Goal: Task Accomplishment & Management: Complete application form

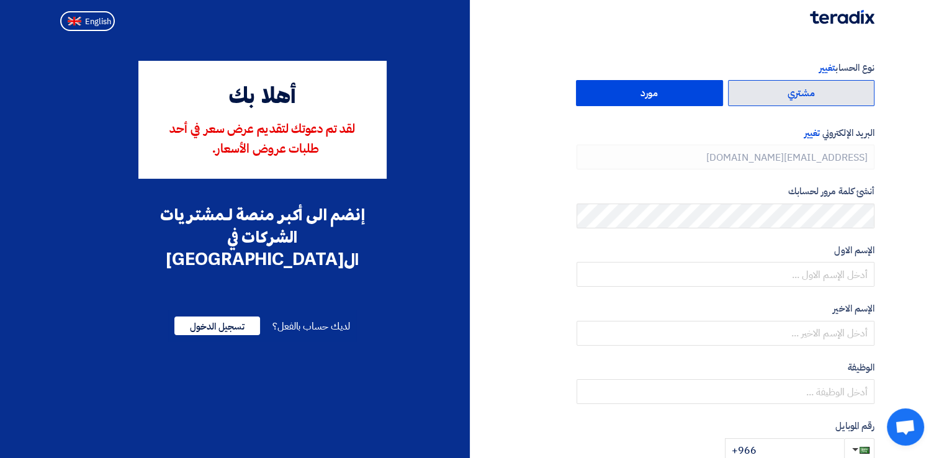
type input "[PHONE_NUMBER]"
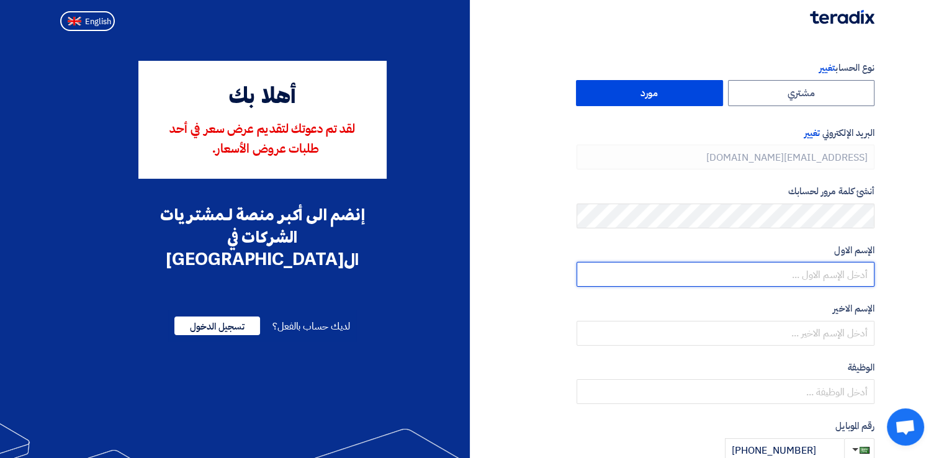
drag, startPoint x: 819, startPoint y: 272, endPoint x: 948, endPoint y: 281, distance: 128.8
click at [819, 272] on input "text" at bounding box center [726, 274] width 298 height 25
type input "Fahad"
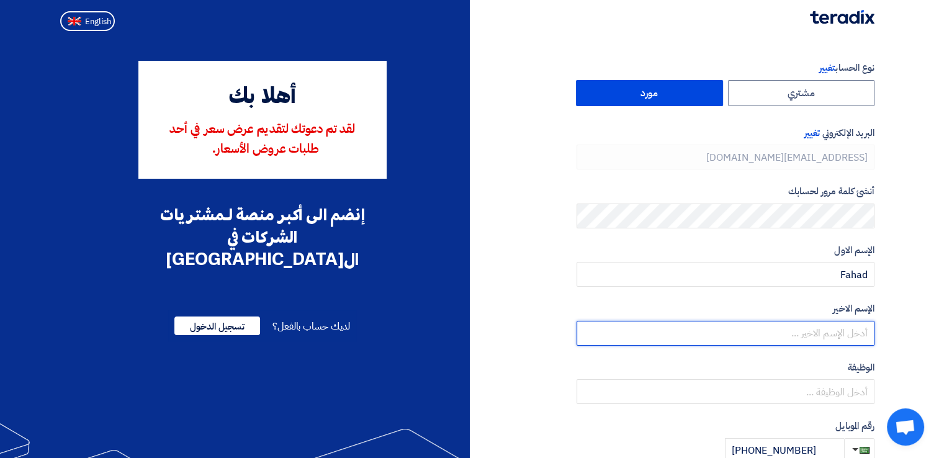
type input "Aljehani"
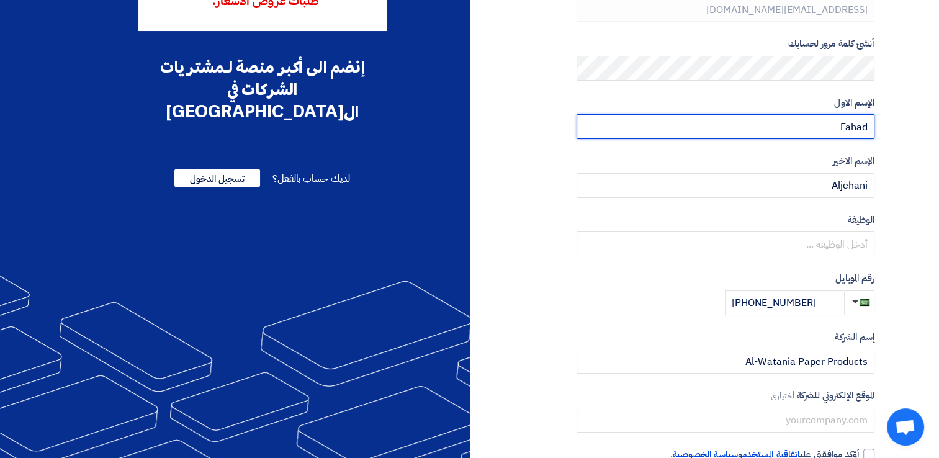
scroll to position [186, 0]
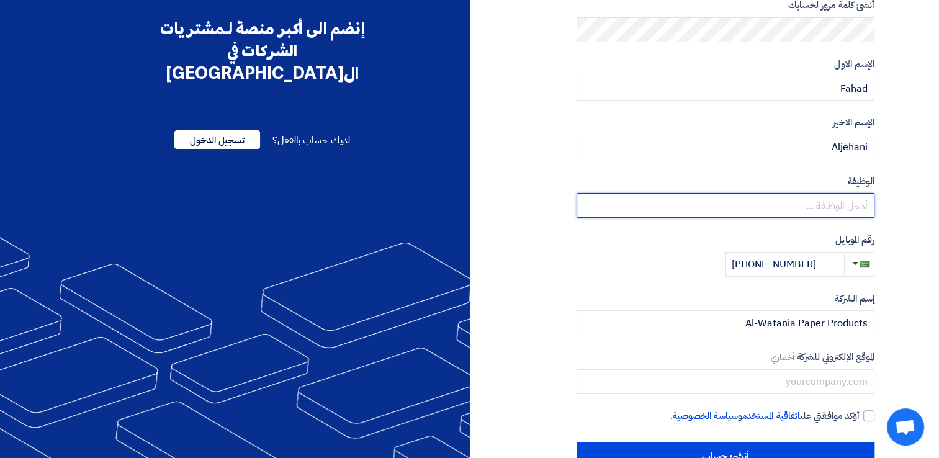
click at [852, 204] on input "text" at bounding box center [726, 205] width 298 height 25
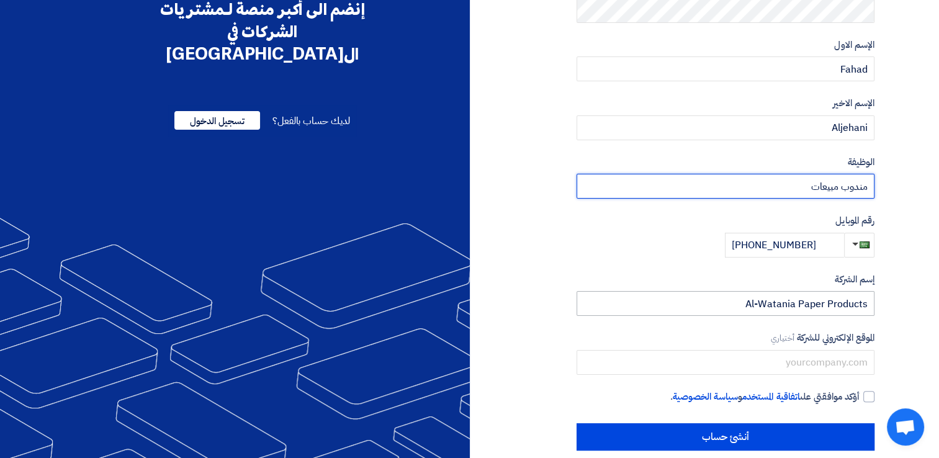
scroll to position [222, 0]
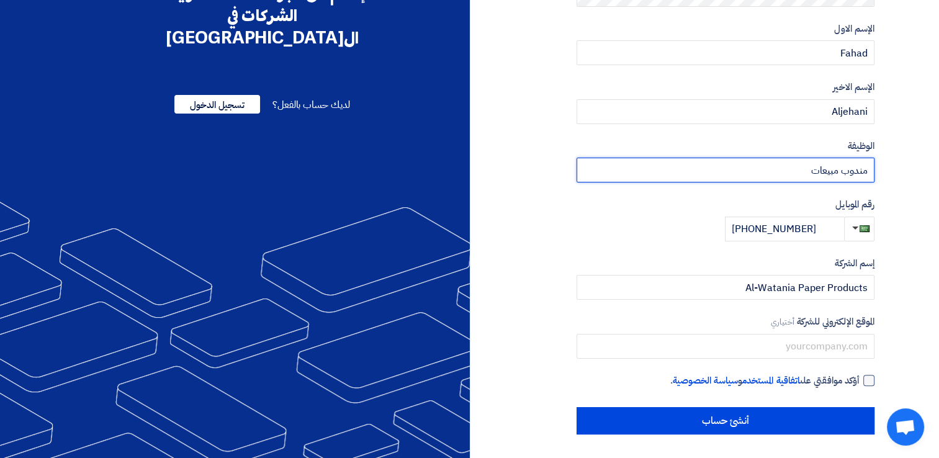
type input "مندوب مبيعات"
click at [865, 379] on div at bounding box center [868, 380] width 11 height 11
click at [860, 379] on input "أؤكد موافقتي على اتفاقية المستخدم و سياسة الخصوصية ." at bounding box center [711, 386] width 298 height 25
checkbox input "true"
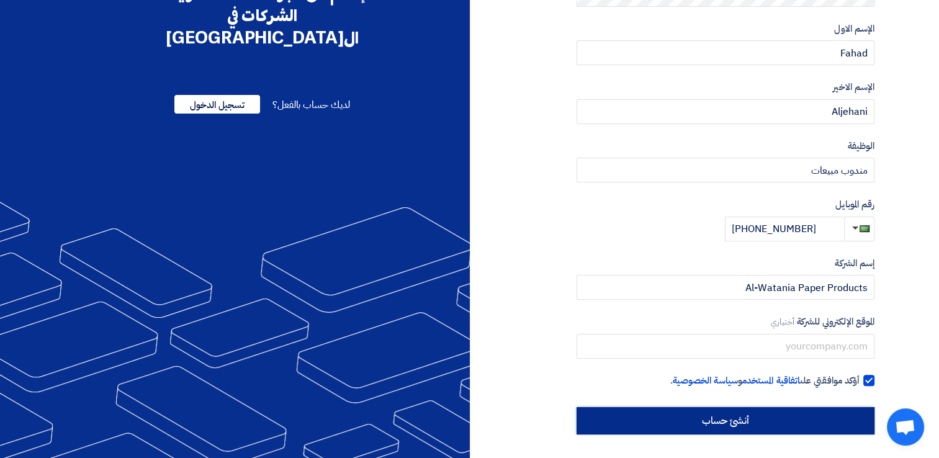
click at [761, 421] on input "أنشئ حساب" at bounding box center [726, 420] width 298 height 27
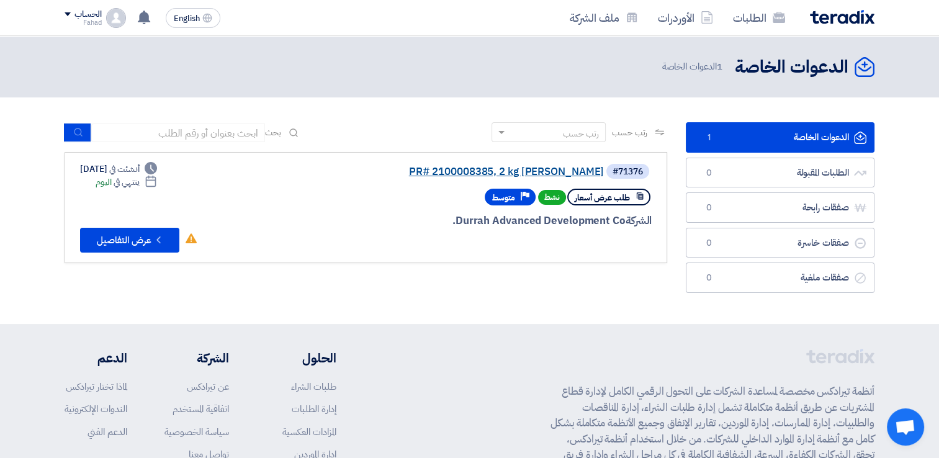
click at [454, 175] on link "PR# 2100008385, 2 kg [PERSON_NAME]" at bounding box center [480, 171] width 248 height 11
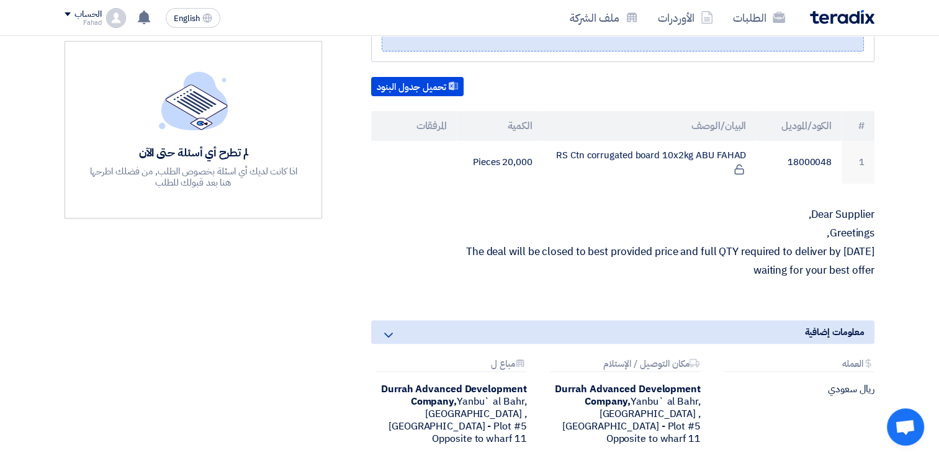
scroll to position [310, 0]
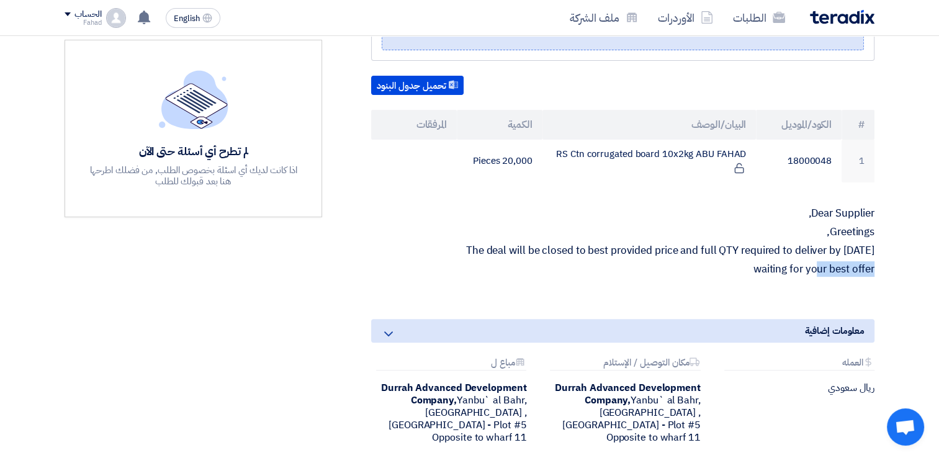
drag, startPoint x: 817, startPoint y: 268, endPoint x: 873, endPoint y: 269, distance: 55.9
click at [873, 269] on p "waiting for your best offer" at bounding box center [622, 269] width 503 height 12
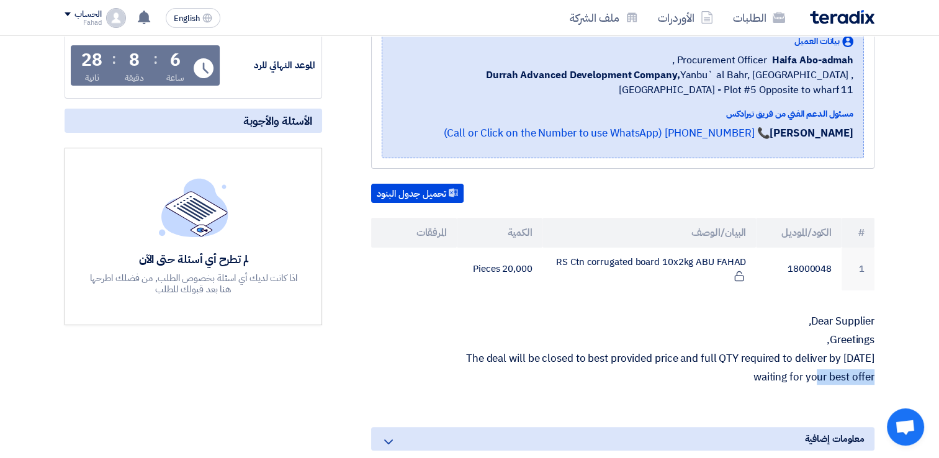
scroll to position [34, 0]
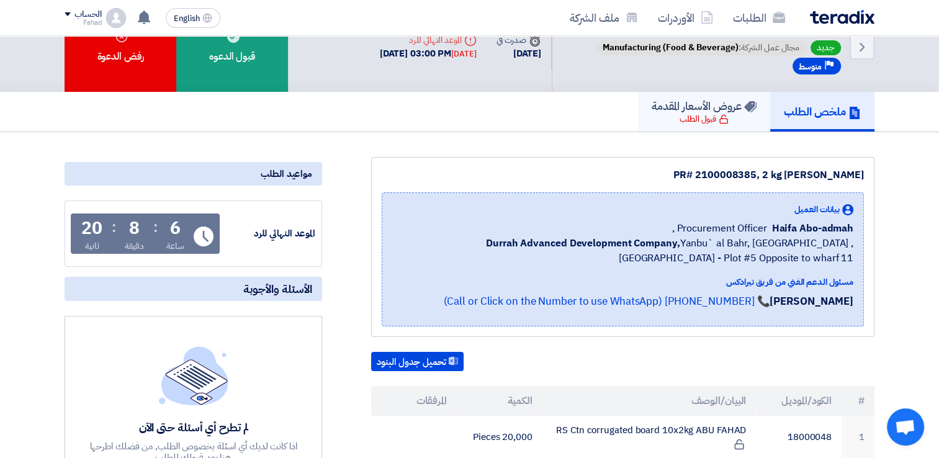
click at [700, 114] on div "قبول الطلب" at bounding box center [704, 119] width 49 height 12
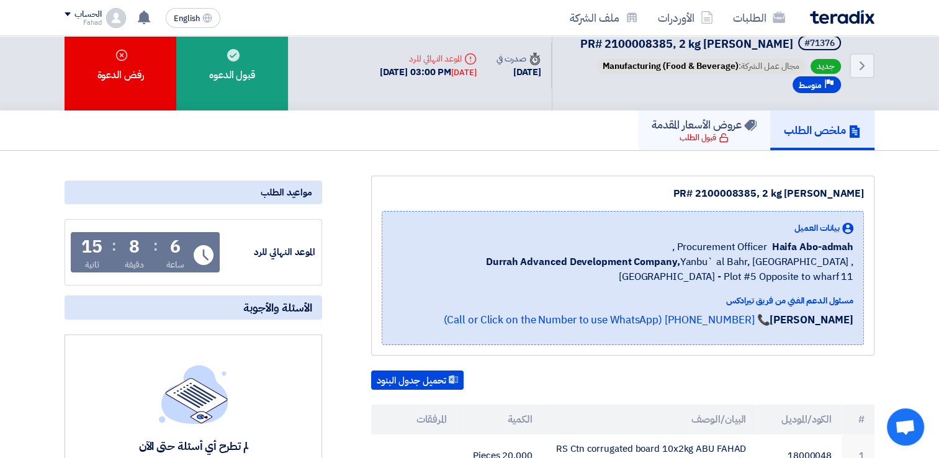
scroll to position [0, 0]
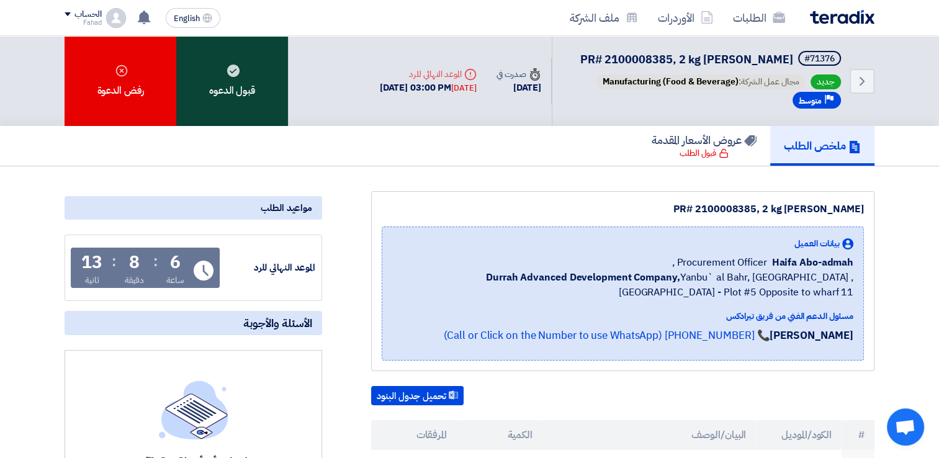
click at [236, 73] on use at bounding box center [233, 71] width 12 height 12
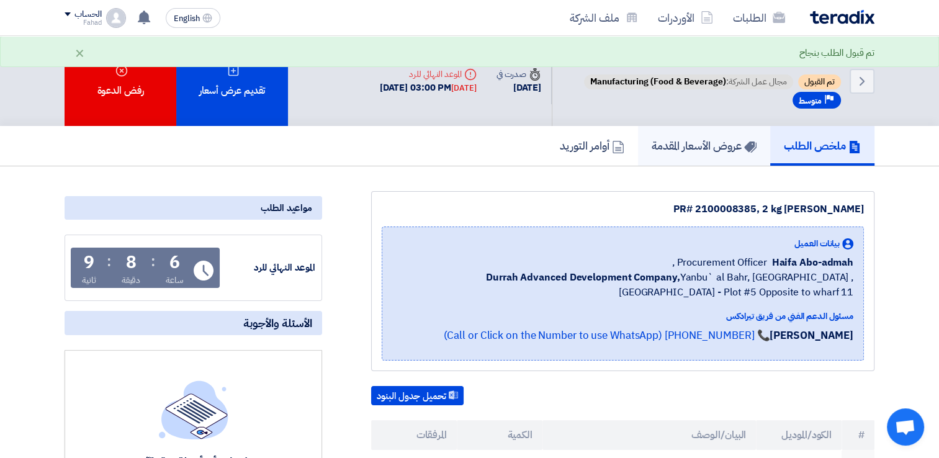
click at [696, 145] on h5 "عروض الأسعار المقدمة" at bounding box center [704, 145] width 105 height 14
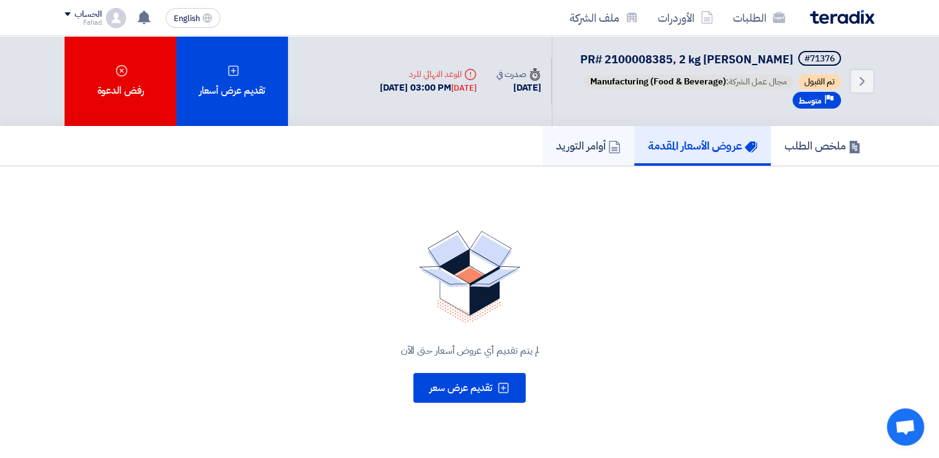
click at [582, 153] on link "أوامر التوريد" at bounding box center [588, 146] width 92 height 40
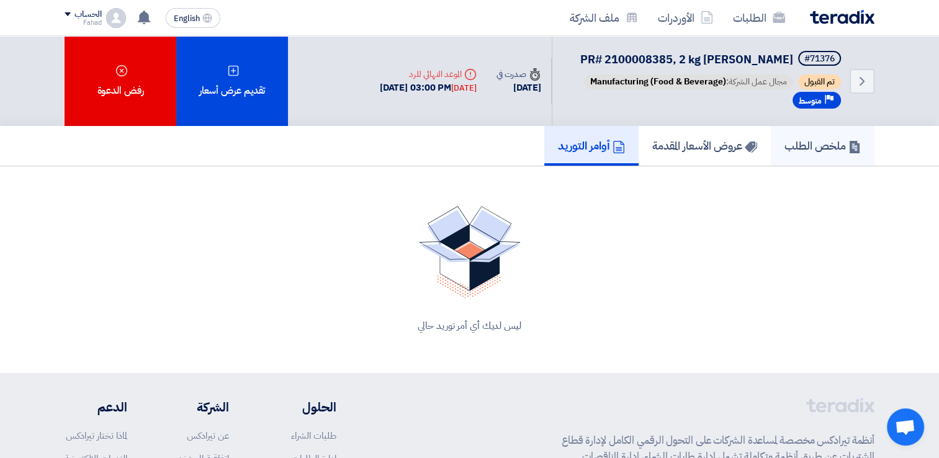
click at [851, 146] on use at bounding box center [855, 147] width 10 height 12
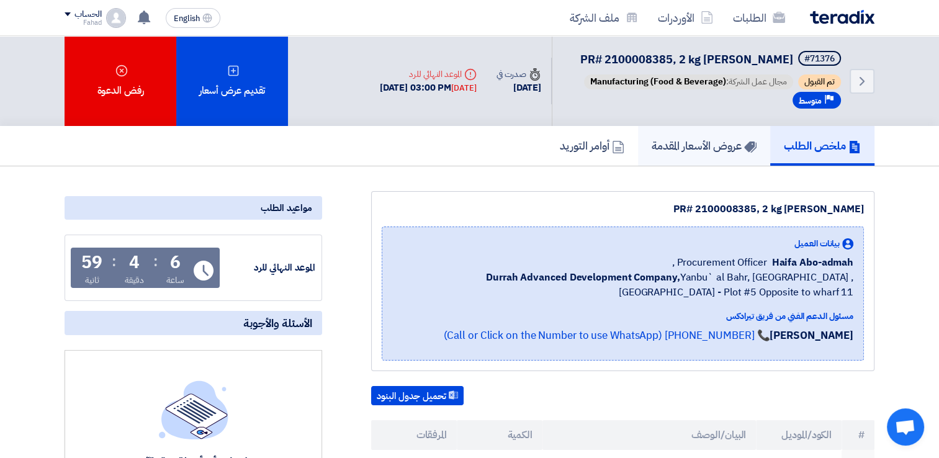
click at [693, 150] on h5 "عروض الأسعار المقدمة" at bounding box center [704, 145] width 105 height 14
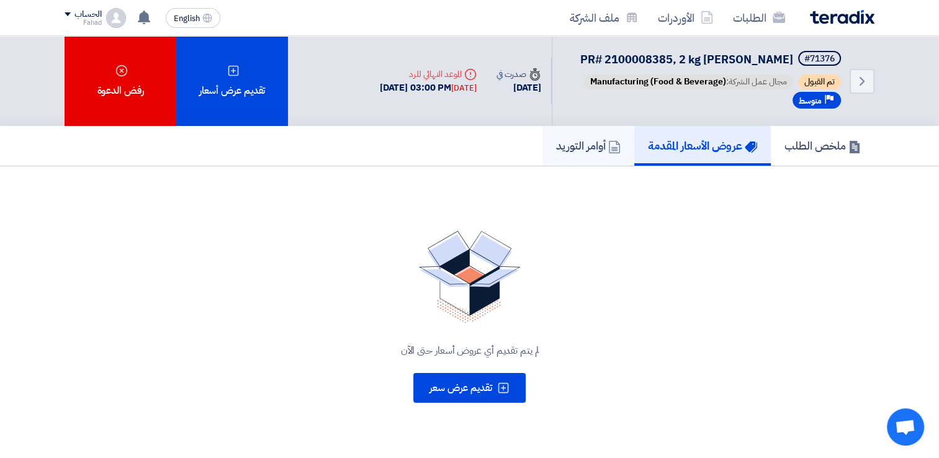
click at [590, 145] on h5 "أوامر التوريد" at bounding box center [588, 145] width 65 height 14
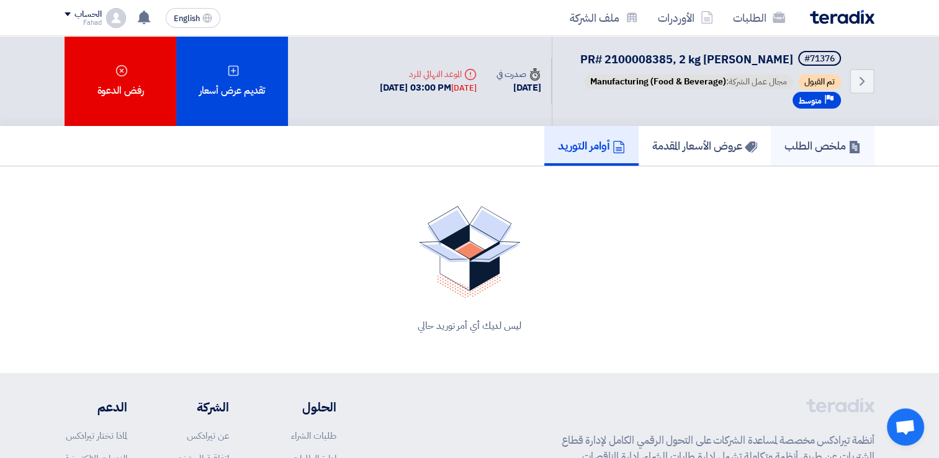
click at [803, 146] on h5 "ملخص الطلب" at bounding box center [823, 145] width 76 height 14
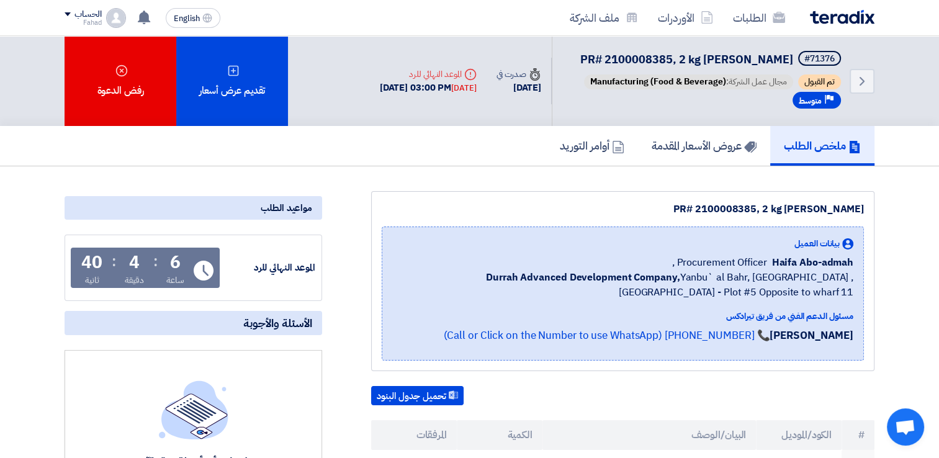
drag, startPoint x: 761, startPoint y: 205, endPoint x: 861, endPoint y: 203, distance: 99.9
click at [861, 203] on div "PR# 2100008385, 2 kg [PERSON_NAME]" at bounding box center [623, 209] width 482 height 15
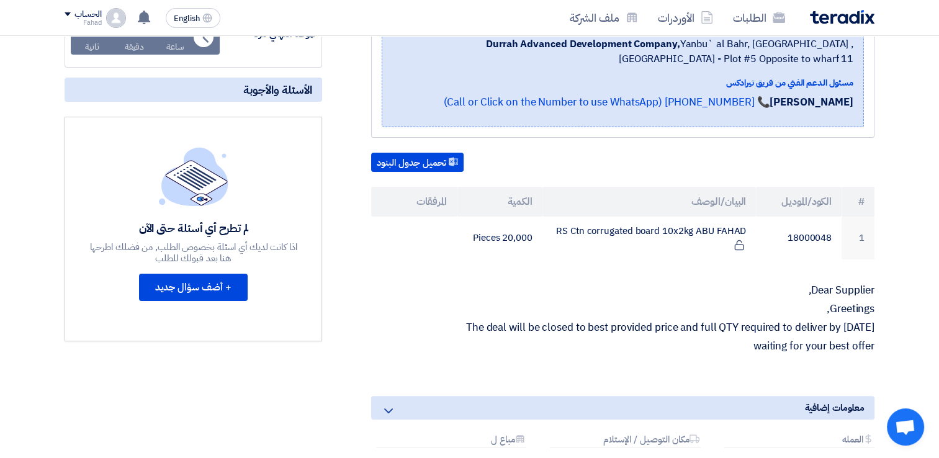
scroll to position [124, 0]
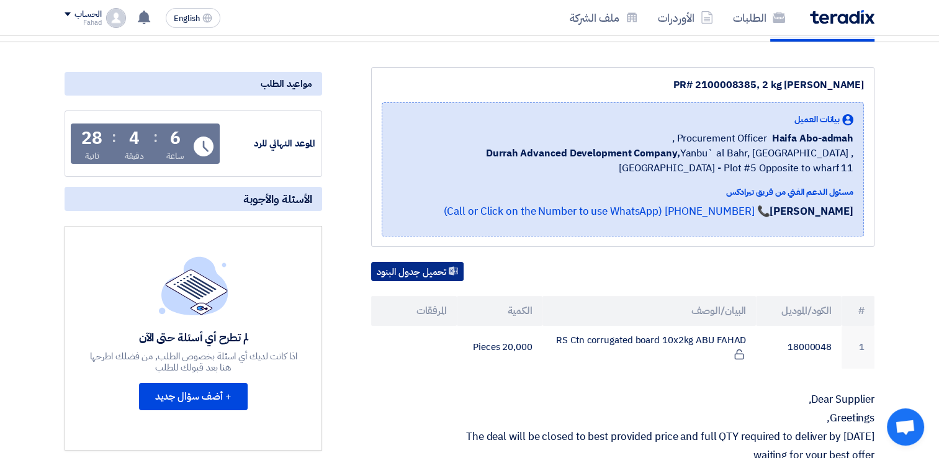
click at [432, 269] on button "تحميل جدول البنود" at bounding box center [417, 272] width 92 height 20
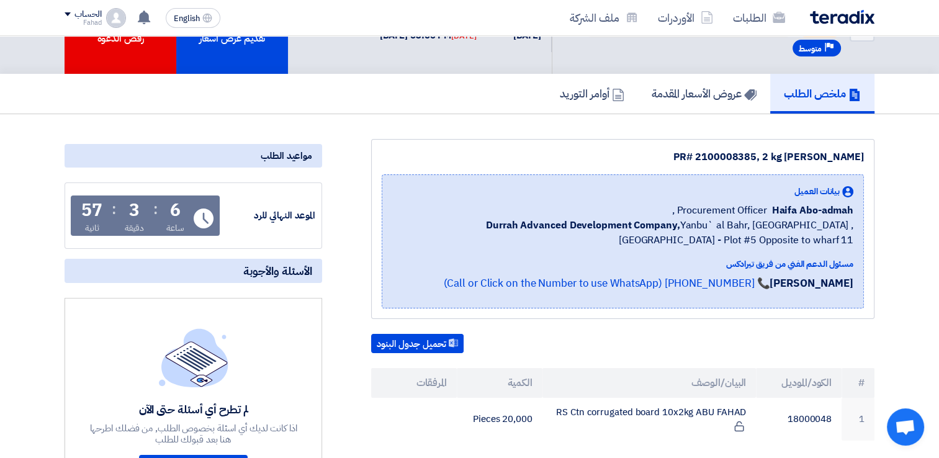
scroll to position [0, 0]
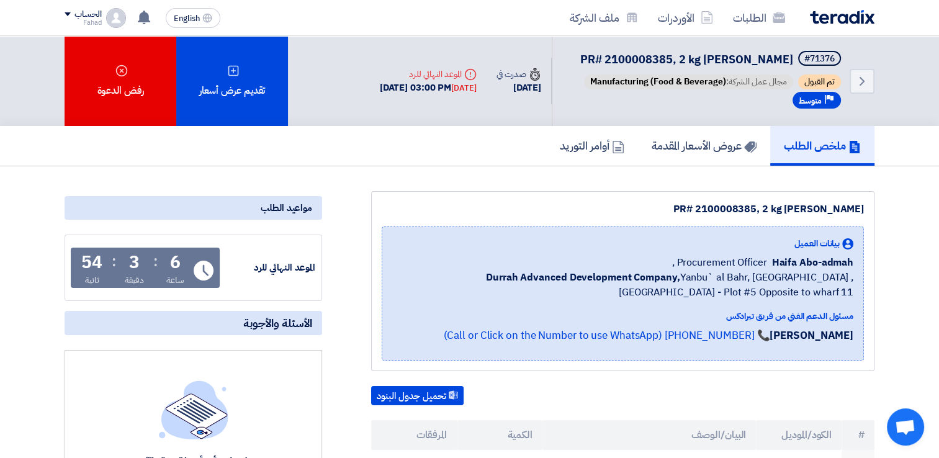
click at [750, 18] on link "الطلبات" at bounding box center [759, 17] width 72 height 29
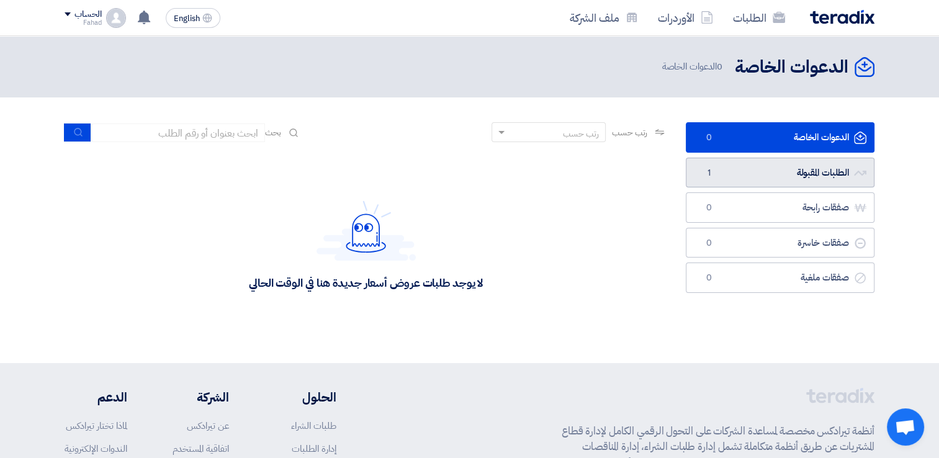
click at [799, 171] on link "الطلبات المقبولة الطلبات المقبولة 1" at bounding box center [780, 173] width 189 height 30
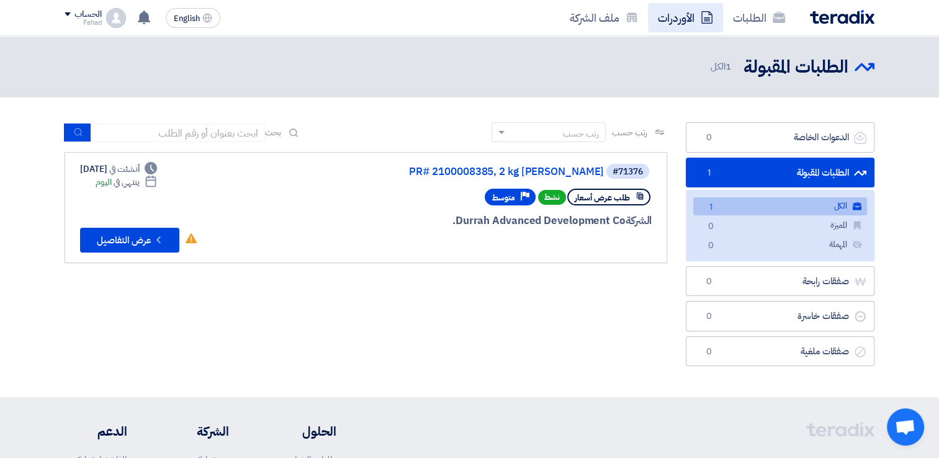
click at [670, 11] on link "الأوردرات" at bounding box center [685, 17] width 75 height 29
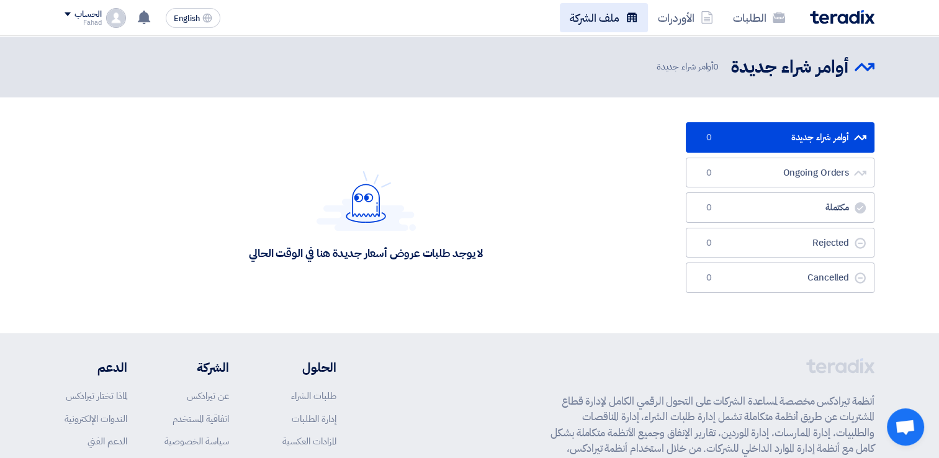
click at [630, 20] on use at bounding box center [632, 16] width 10 height 9
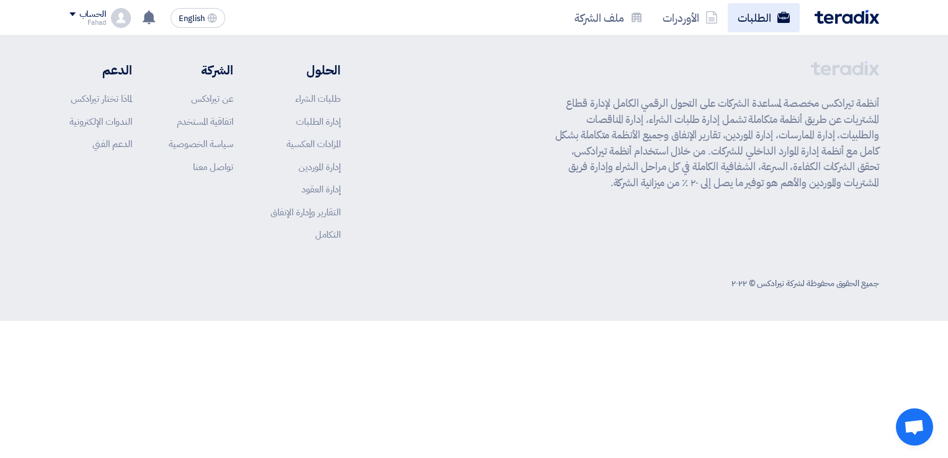
click at [754, 16] on link "الطلبات" at bounding box center [764, 17] width 72 height 29
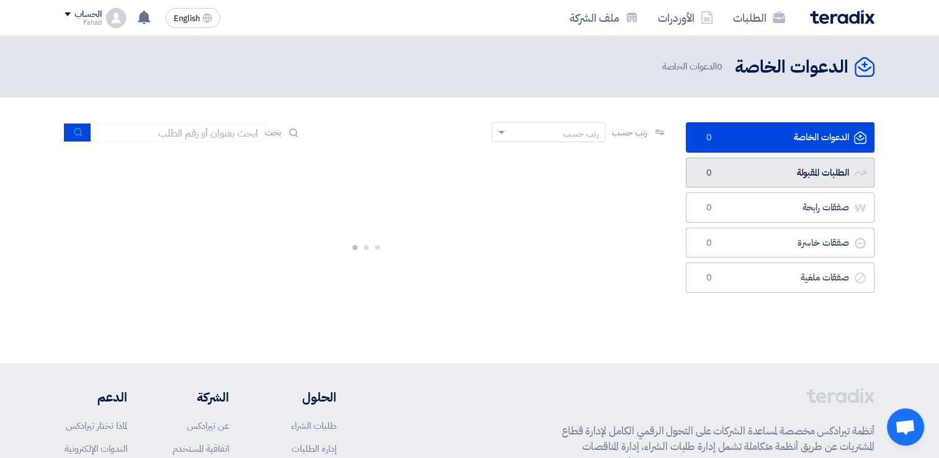
click at [808, 168] on link "الطلبات المقبولة الطلبات المقبولة 0" at bounding box center [780, 173] width 189 height 30
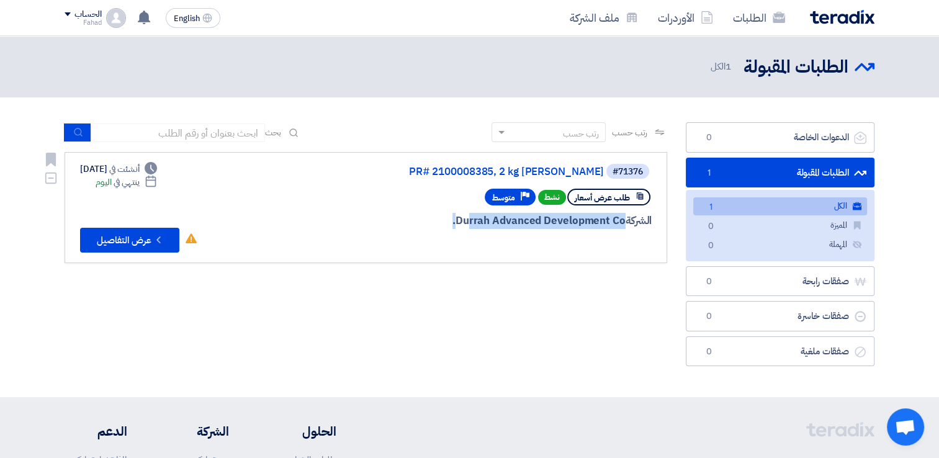
drag, startPoint x: 610, startPoint y: 225, endPoint x: 457, endPoint y: 225, distance: 153.3
click at [457, 225] on div "الشركة Durrah Advanced Development Co." at bounding box center [502, 221] width 299 height 16
click at [454, 223] on div "الشركة Durrah Advanced Development Co." at bounding box center [502, 221] width 299 height 16
click at [612, 178] on div "#71376" at bounding box center [628, 171] width 44 height 17
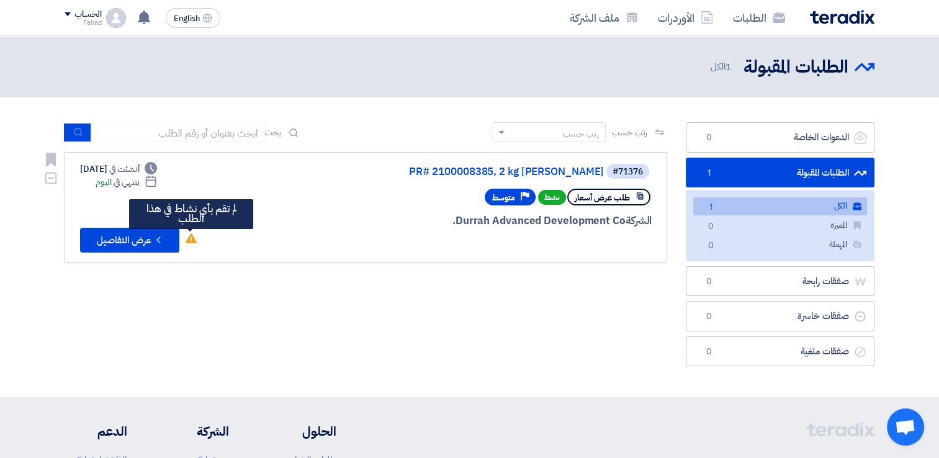
click at [192, 239] on use at bounding box center [191, 238] width 11 height 10
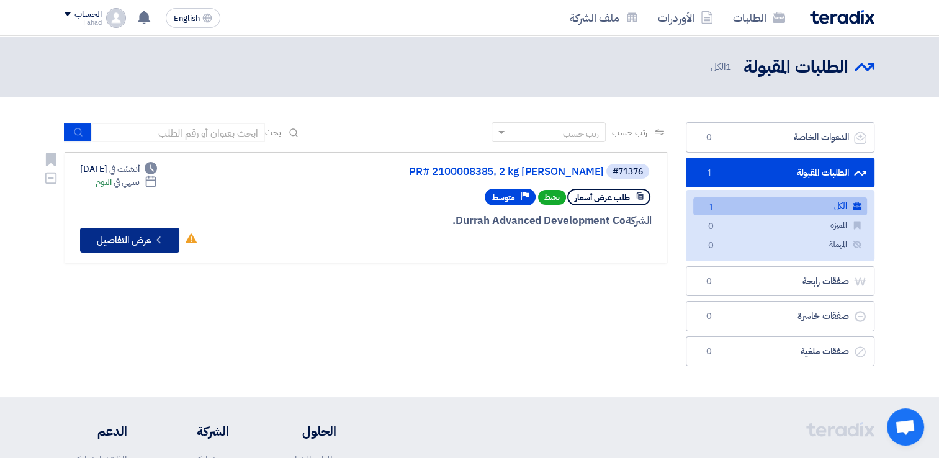
click at [162, 244] on icon "Check details" at bounding box center [159, 240] width 12 height 12
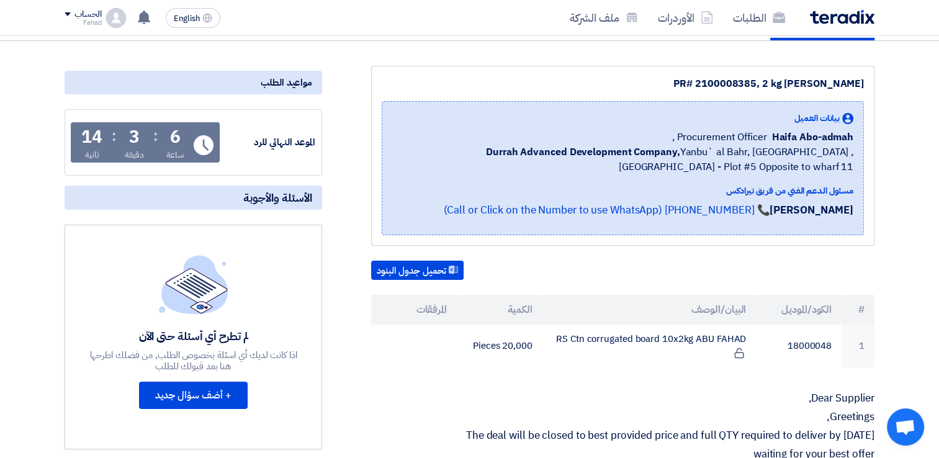
scroll to position [248, 0]
